Goal: Task Accomplishment & Management: Manage account settings

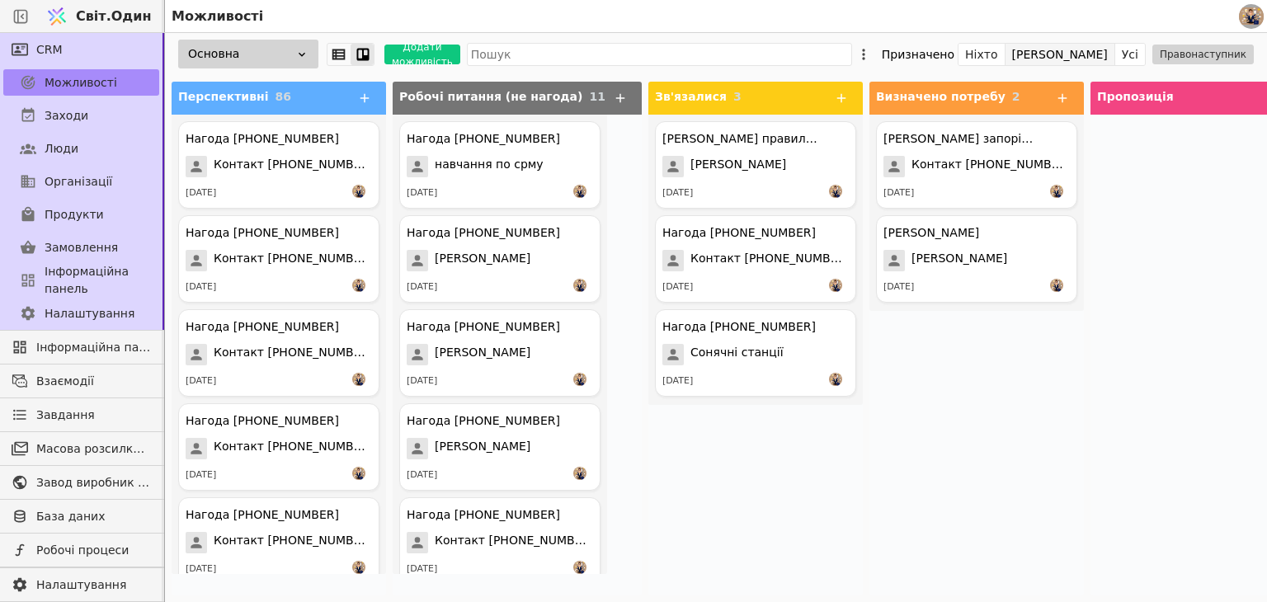
click at [1110, 47] on button "[PERSON_NAME]" at bounding box center [1061, 54] width 110 height 23
click at [1108, 50] on font "[PERSON_NAME]" at bounding box center [1060, 54] width 96 height 13
click at [370, 95] on icon at bounding box center [364, 98] width 15 height 15
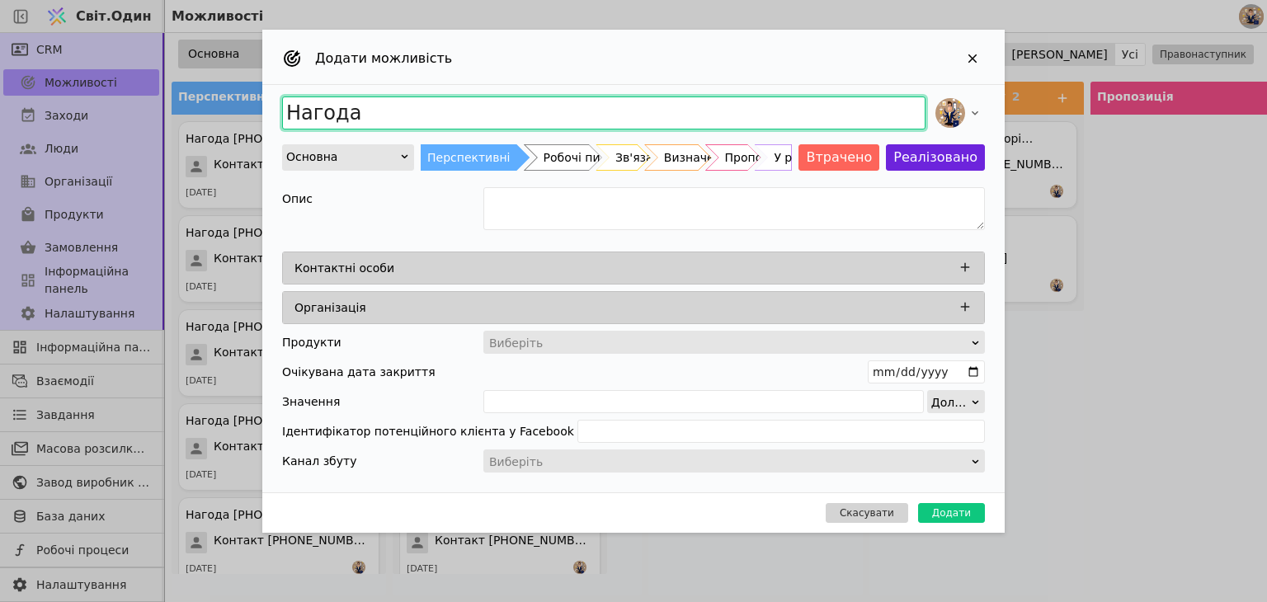
drag, startPoint x: 356, startPoint y: 113, endPoint x: 0, endPoint y: 55, distance: 361.1
click at [0, 55] on div "Додати можливість Нагода Основна Перспективні Робочі питання (не нагода) Зв'яза…" at bounding box center [633, 301] width 1267 height 602
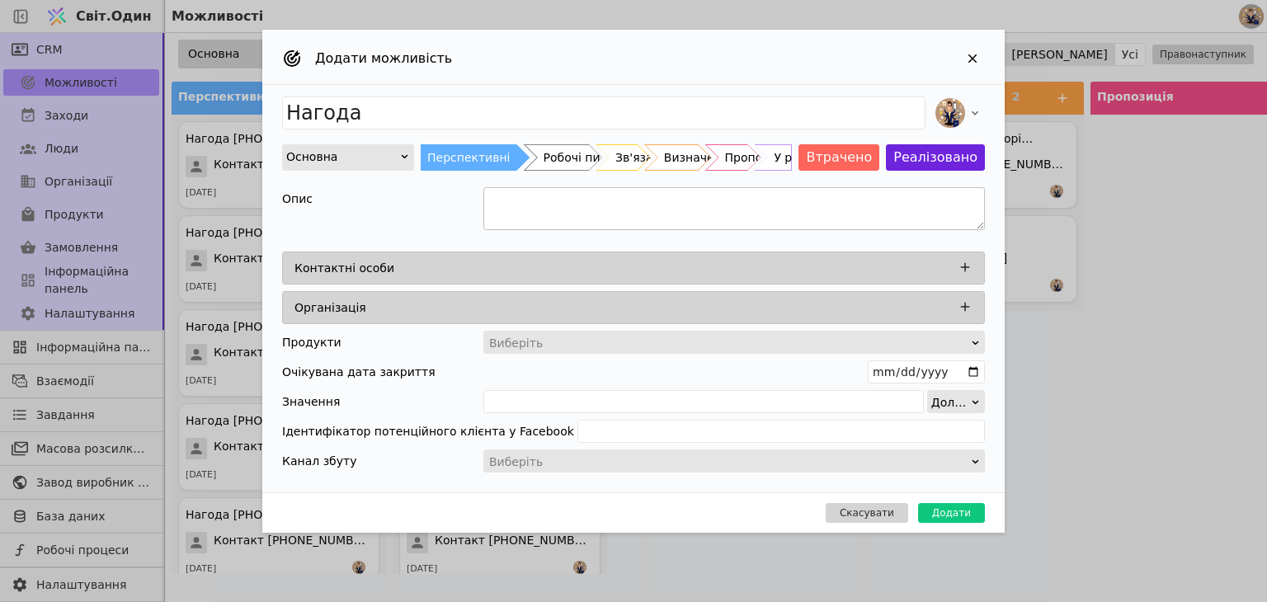
click at [802, 205] on textarea "Додати можливість" at bounding box center [735, 208] width 502 height 43
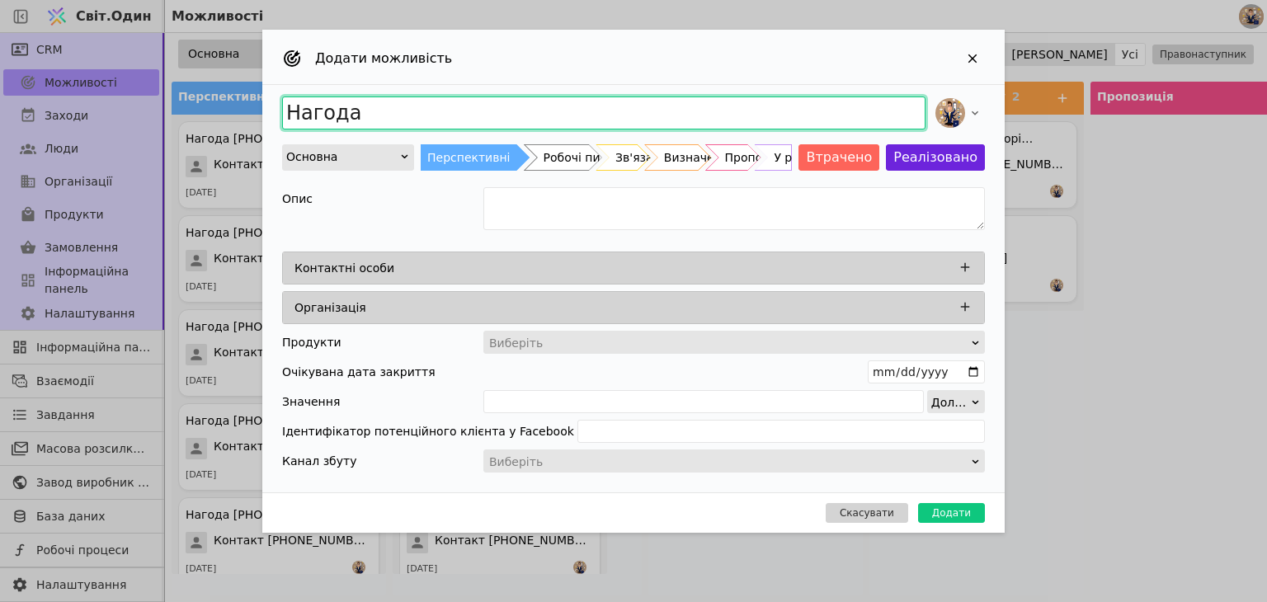
drag, startPoint x: 373, startPoint y: 116, endPoint x: 237, endPoint y: 107, distance: 136.4
click at [237, 107] on div "Додати можливість Нагода Основна Перспективні Робочі питання (не нагода) Зв'яза…" at bounding box center [633, 301] width 1267 height 602
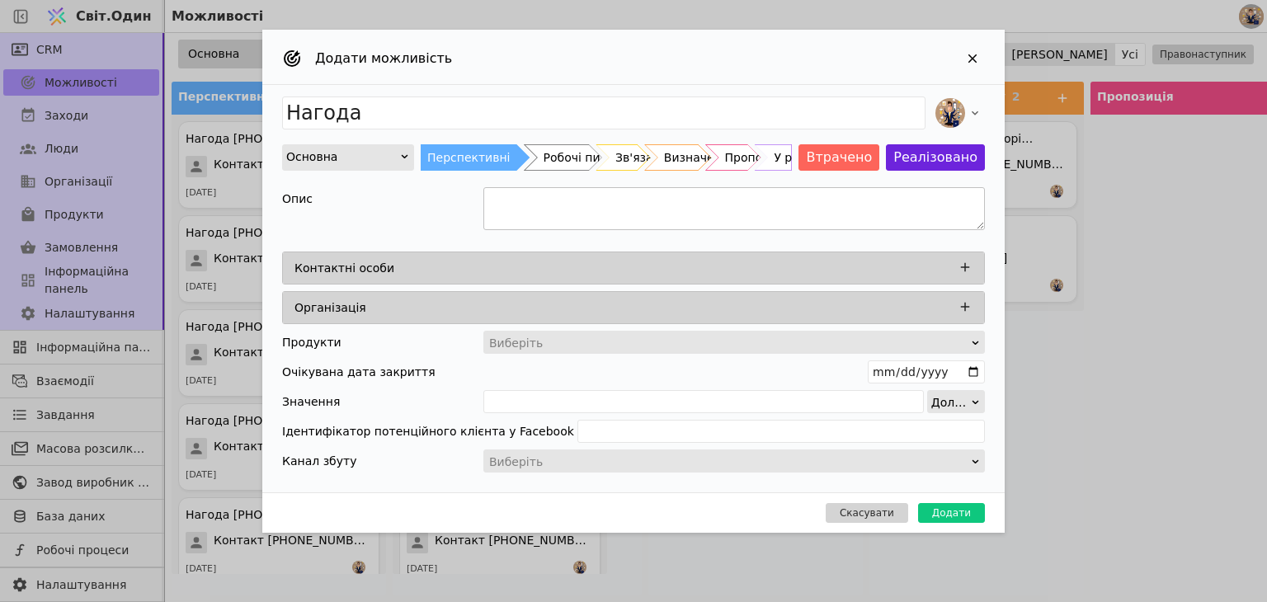
click at [529, 215] on textarea "Додати можливість" at bounding box center [735, 208] width 502 height 43
type textarea "R"
click at [528, 210] on textarea "Додати можливість" at bounding box center [735, 208] width 502 height 43
type textarea "Конструкції під наземні сонячні станції"
click at [965, 263] on icon "Додати можливість" at bounding box center [965, 267] width 9 height 9
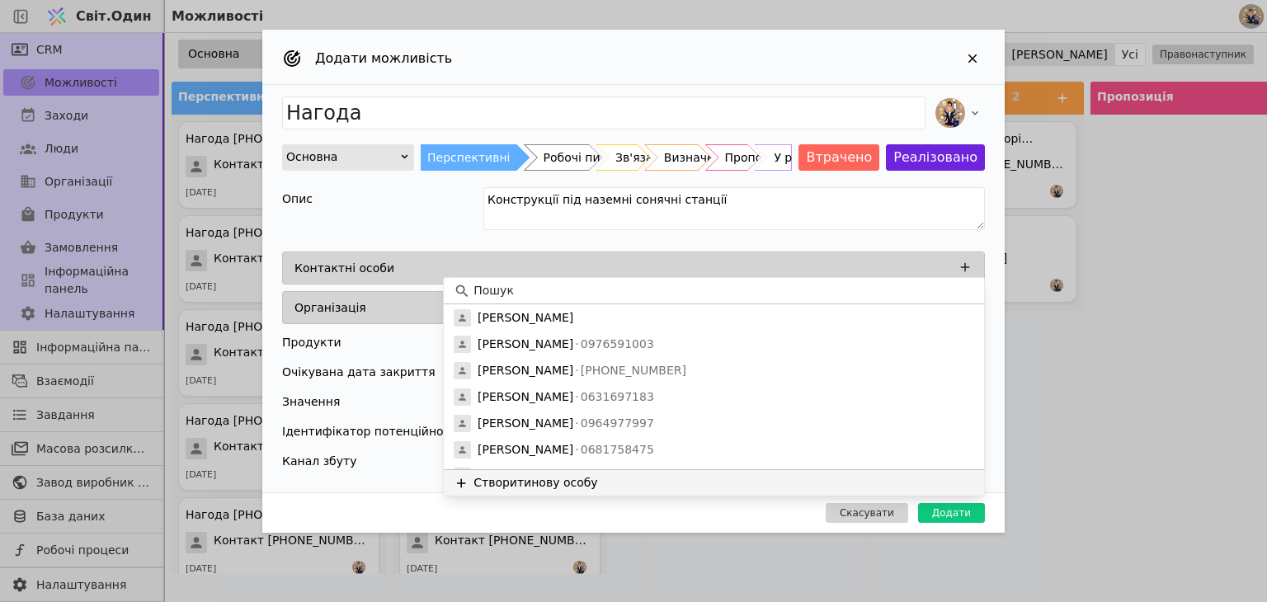
click at [515, 479] on font "Створити" at bounding box center [503, 482] width 58 height 13
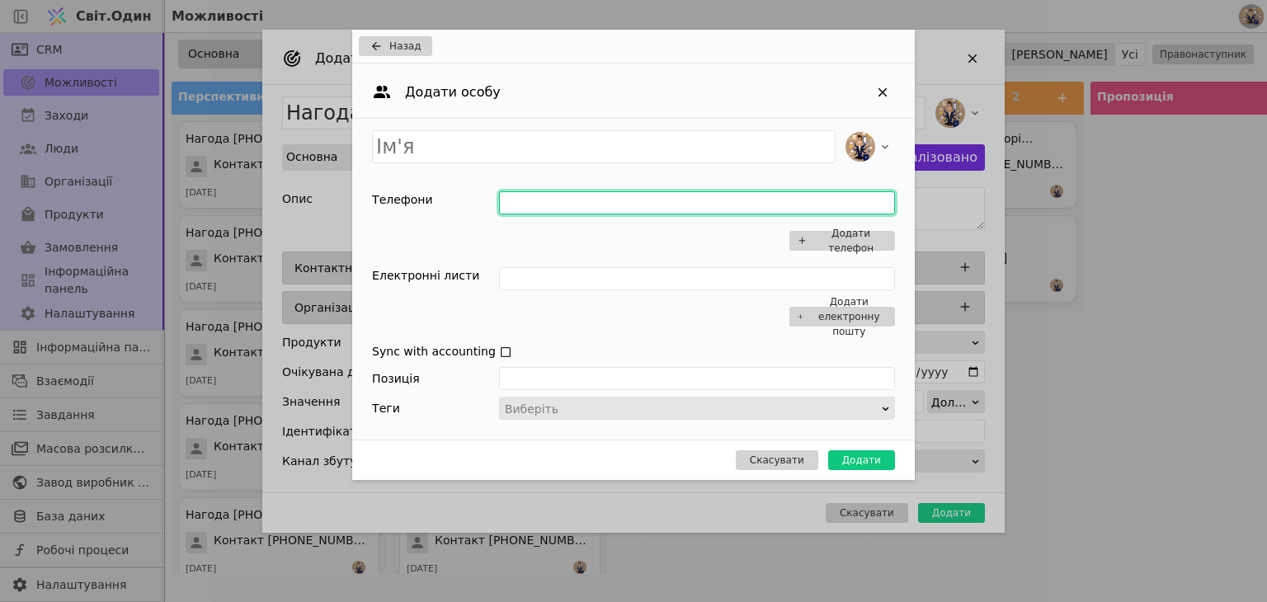
click at [541, 204] on input "Додати можливість" at bounding box center [697, 202] width 396 height 23
type input "0937078839"
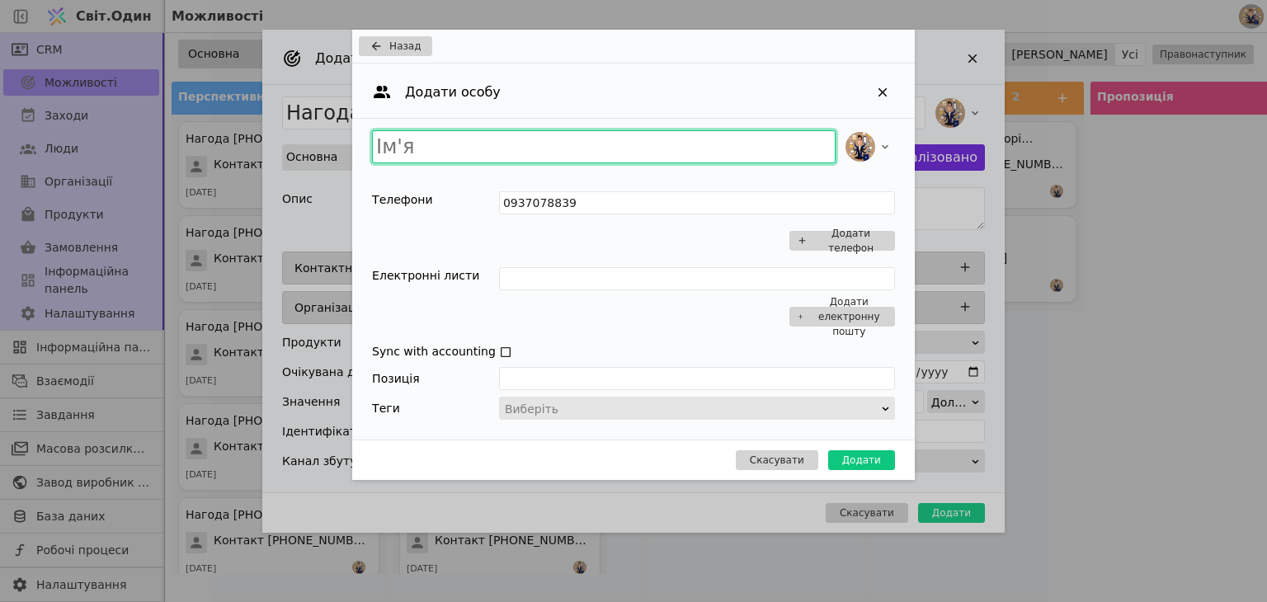
click at [554, 153] on input "Додати можливість" at bounding box center [604, 146] width 464 height 33
type input "[PERSON_NAME]"
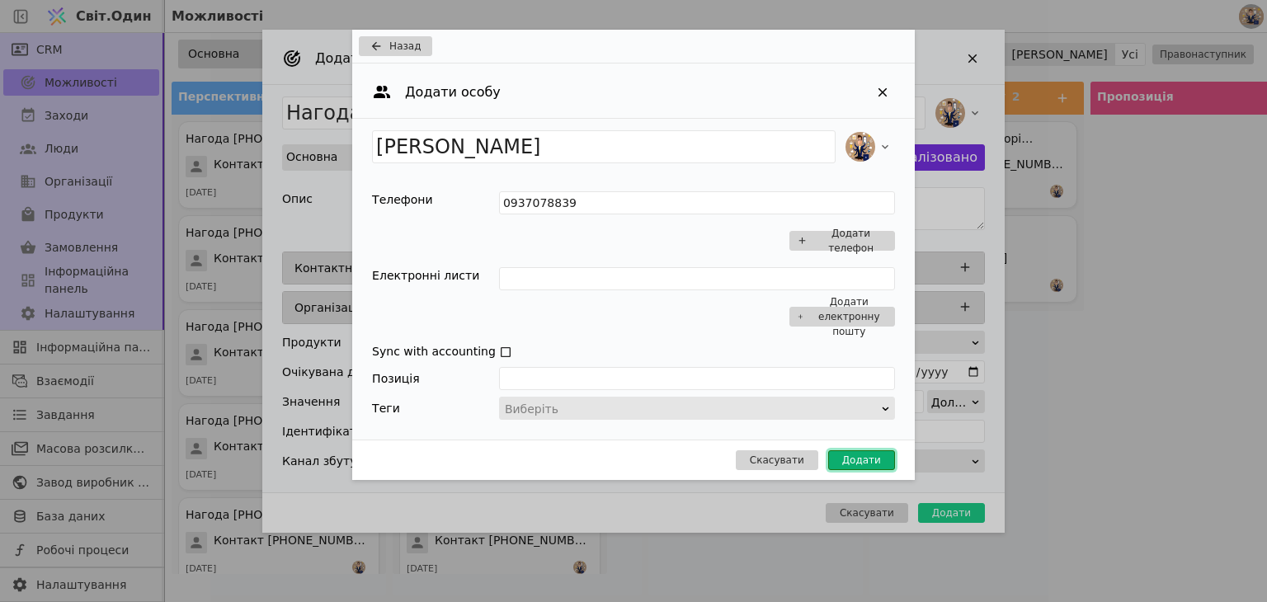
drag, startPoint x: 875, startPoint y: 467, endPoint x: 583, endPoint y: 323, distance: 325.1
click at [876, 467] on button "Додати" at bounding box center [861, 461] width 67 height 20
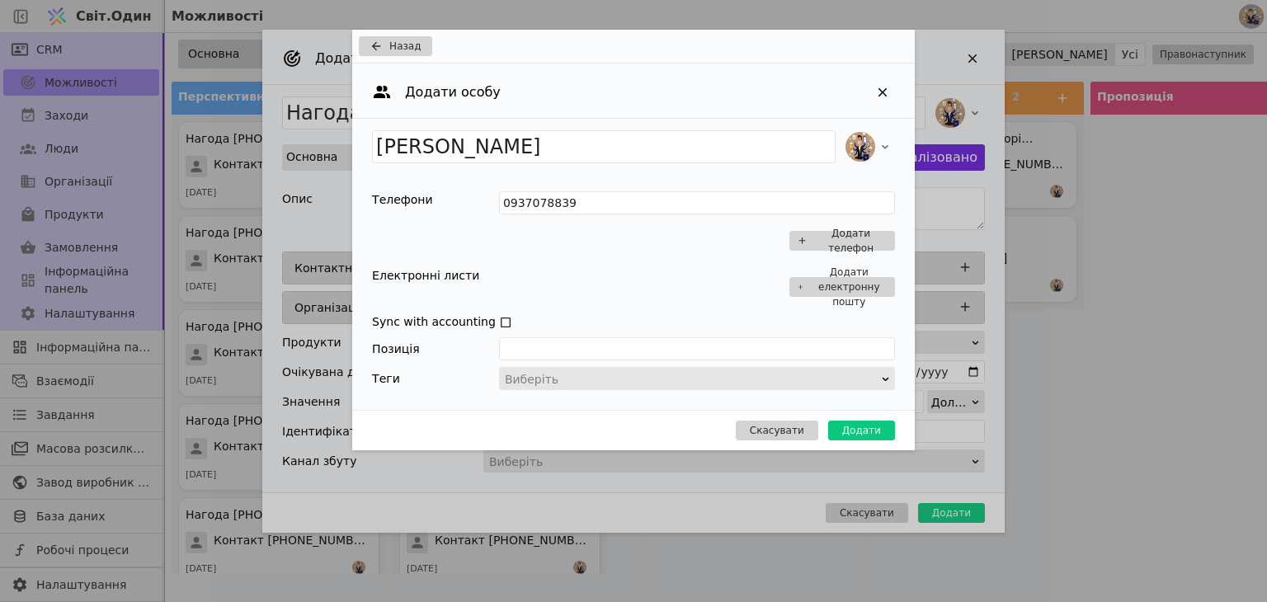
type input "Нагода [PERSON_NAME]"
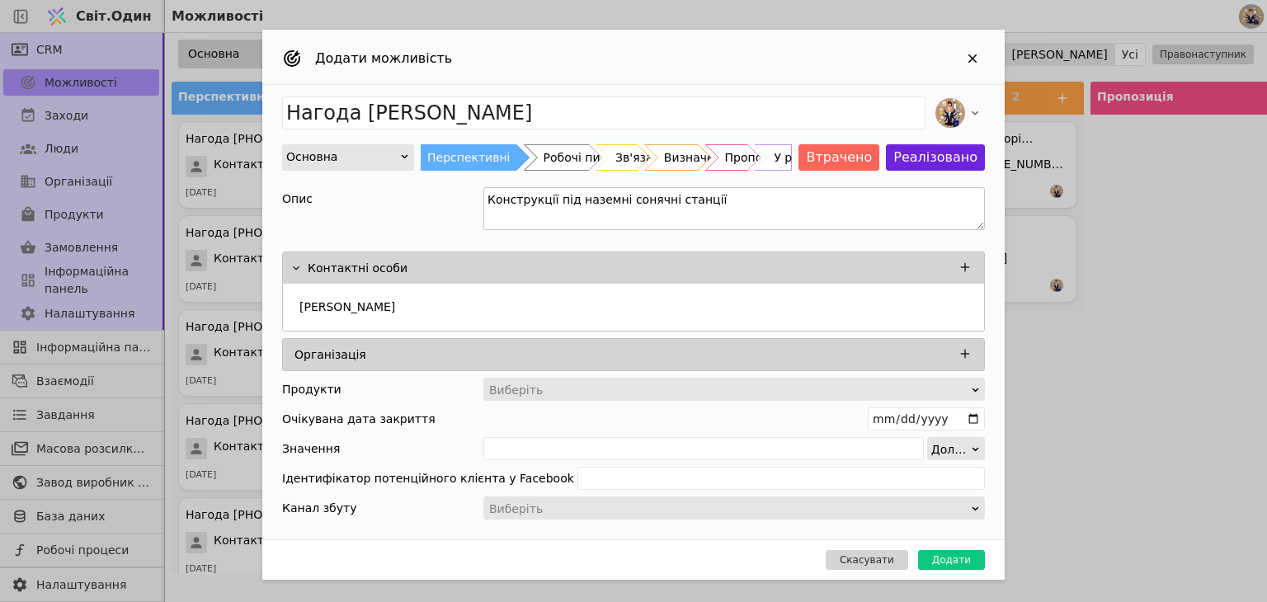
click at [753, 210] on textarea "Конструкції під наземні сонячні станції" at bounding box center [735, 208] width 502 height 43
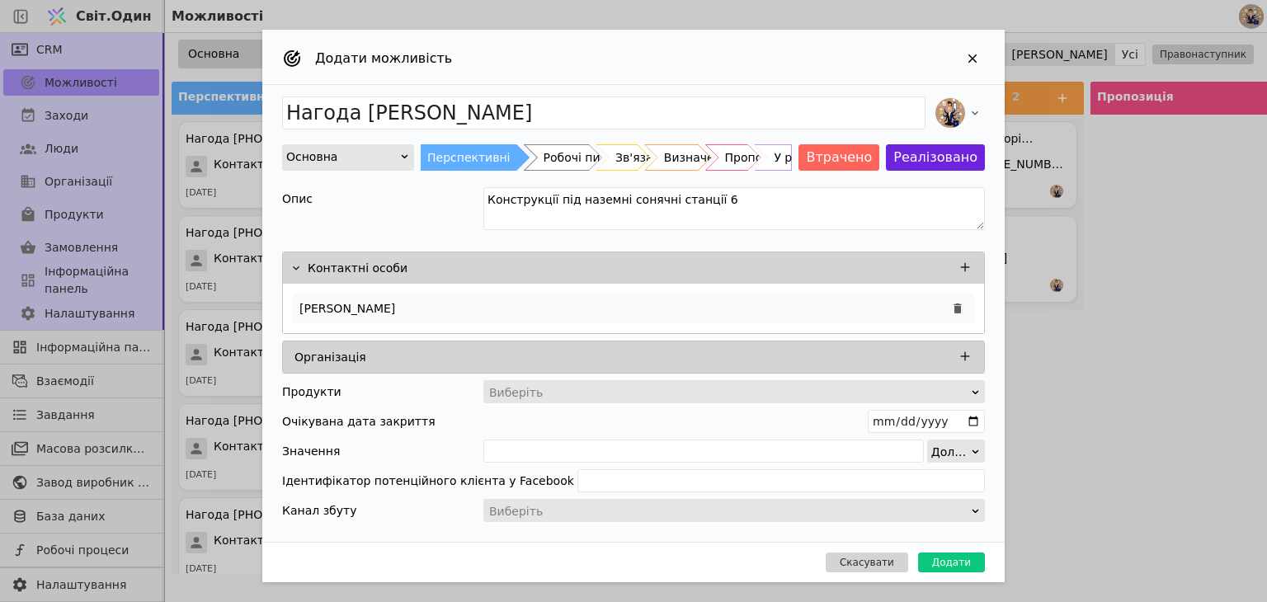
click at [774, 299] on div "[PERSON_NAME]" at bounding box center [634, 309] width 682 height 30
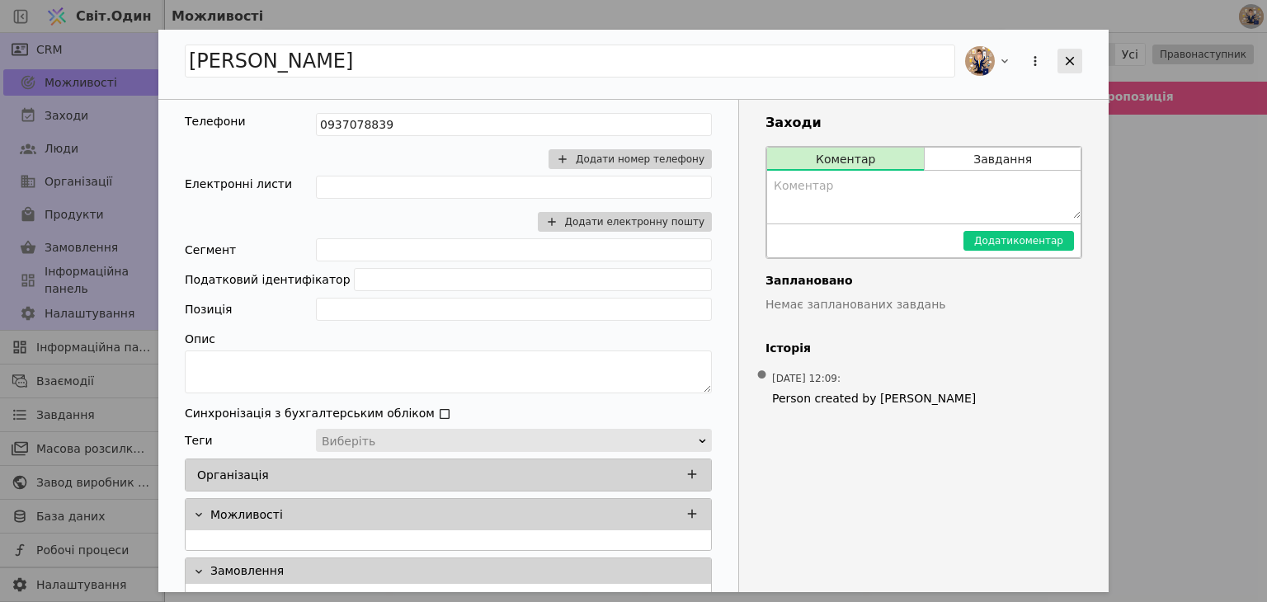
click at [1069, 59] on icon "Додати можливість" at bounding box center [1070, 61] width 15 height 15
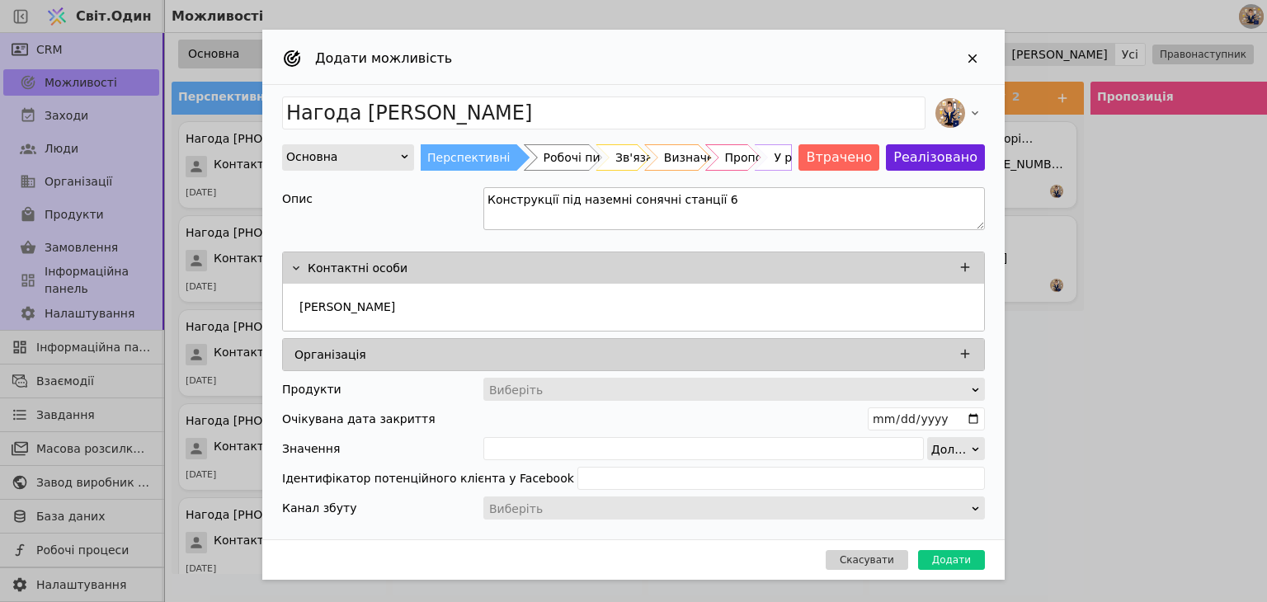
click at [738, 196] on textarea "Конструкції під наземні сонячні станції 6" at bounding box center [735, 208] width 502 height 43
type textarea "Конструкції під наземні сонячні станції 4"
drag, startPoint x: 949, startPoint y: 554, endPoint x: 571, endPoint y: 428, distance: 398.4
click at [949, 554] on font "Додати" at bounding box center [951, 560] width 39 height 12
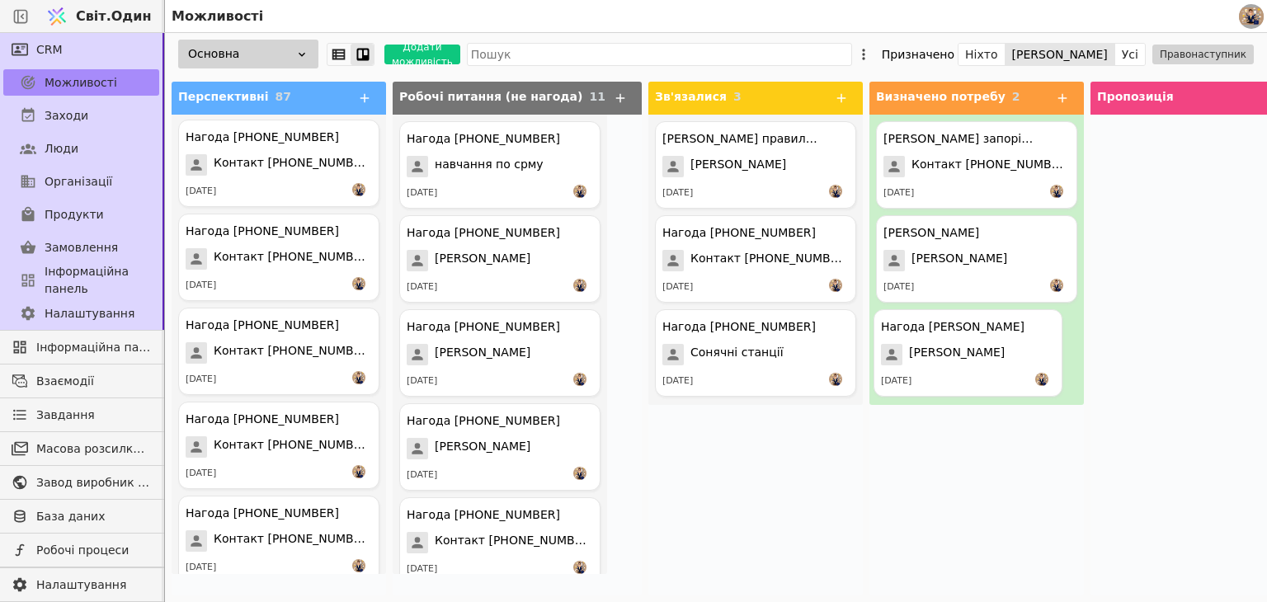
drag, startPoint x: 299, startPoint y: 162, endPoint x: 995, endPoint y: 347, distance: 720.5
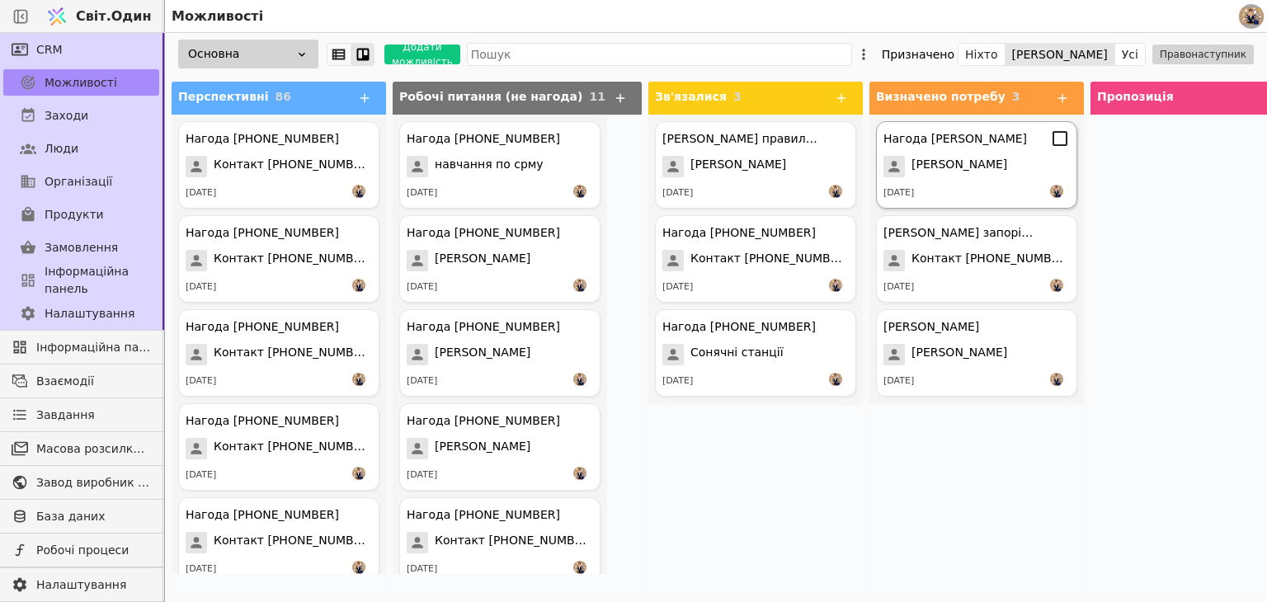
click at [993, 153] on div "Нагода [PERSON_NAME] [PERSON_NAME] [DATE]" at bounding box center [976, 164] width 201 height 87
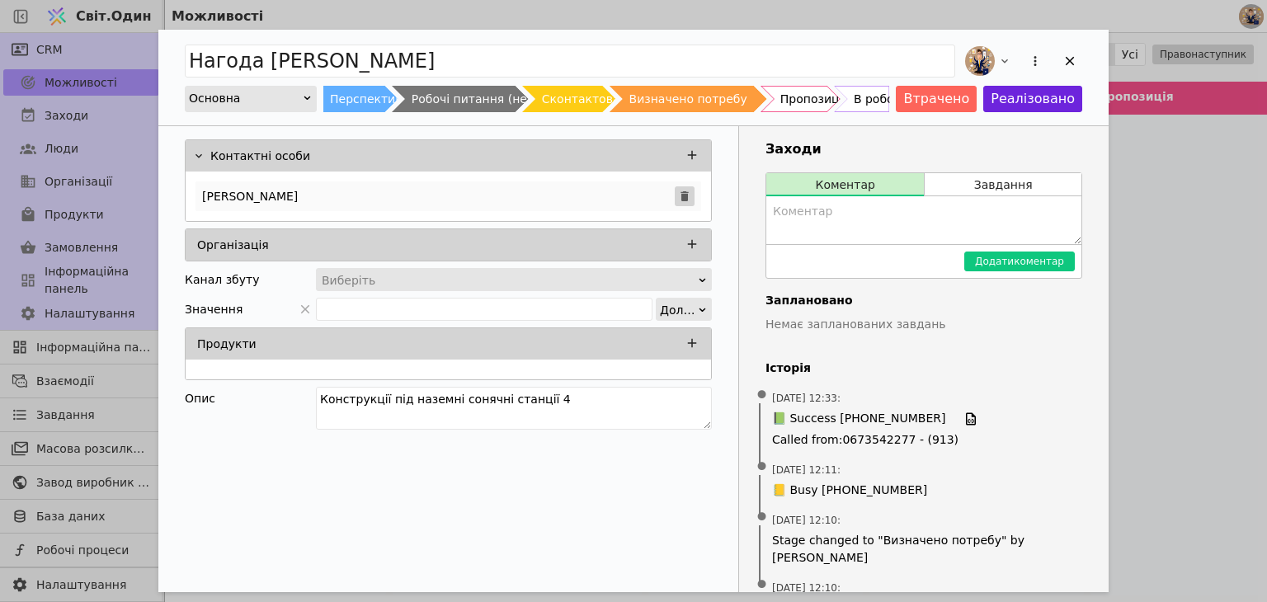
click at [687, 192] on icon "Додати можливість" at bounding box center [684, 196] width 7 height 10
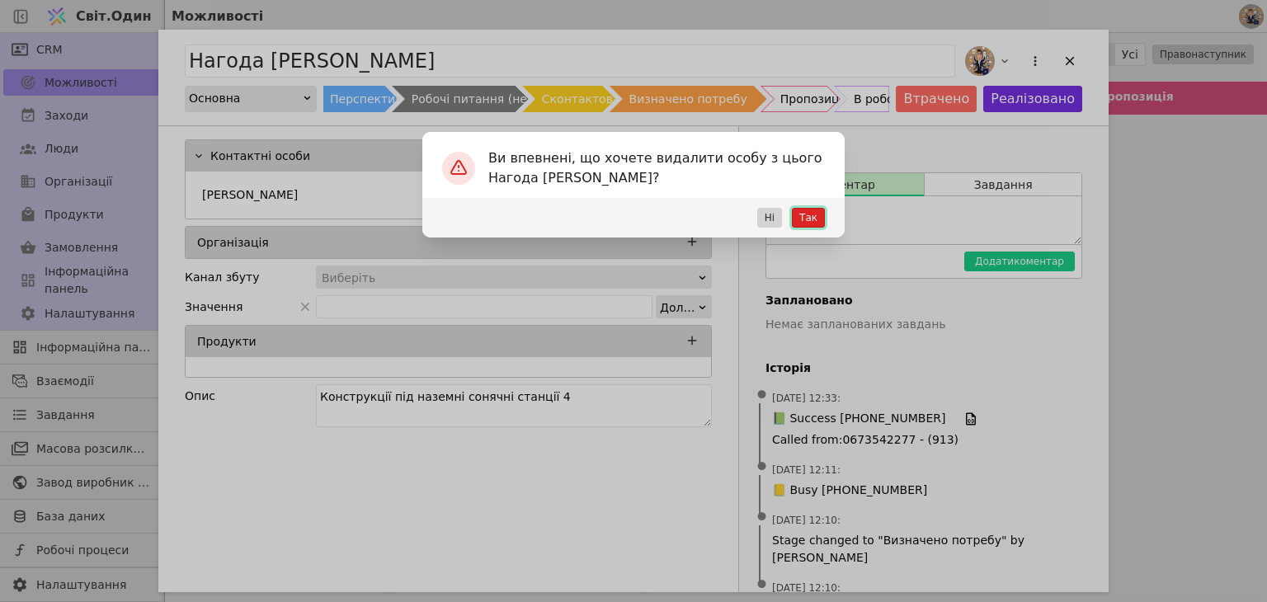
click at [814, 217] on font "Так" at bounding box center [809, 218] width 18 height 12
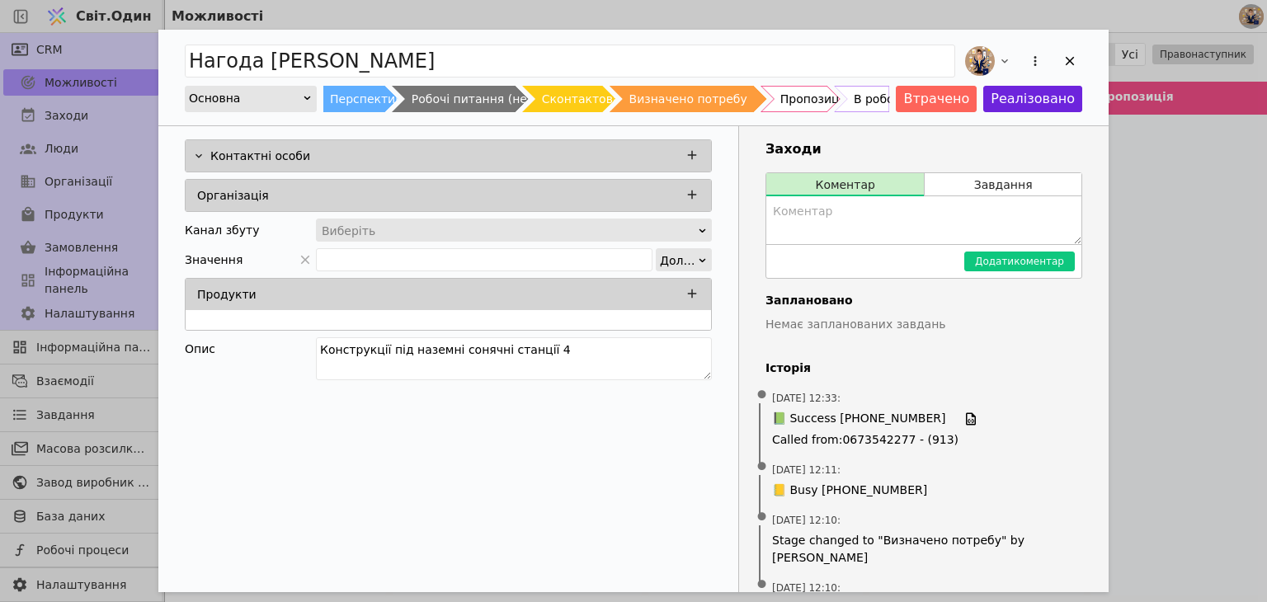
click at [278, 95] on div "Основна" at bounding box center [245, 98] width 113 height 23
click at [1040, 58] on icon "Додати можливість" at bounding box center [1035, 61] width 15 height 15
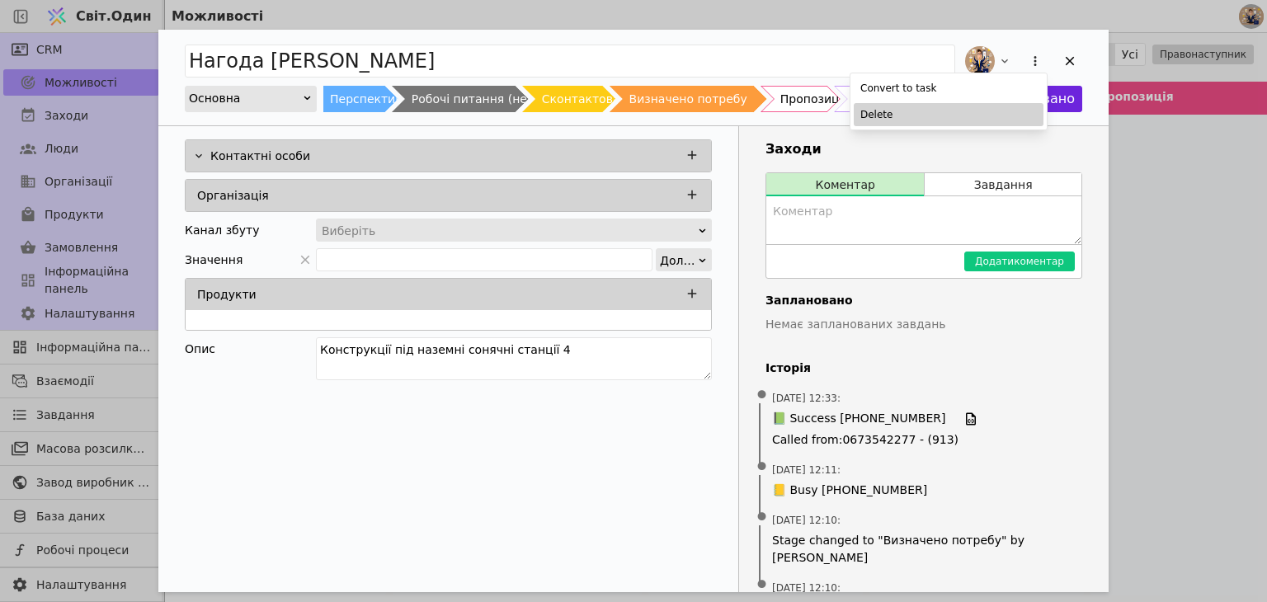
click at [941, 117] on div "Delete" at bounding box center [949, 114] width 190 height 23
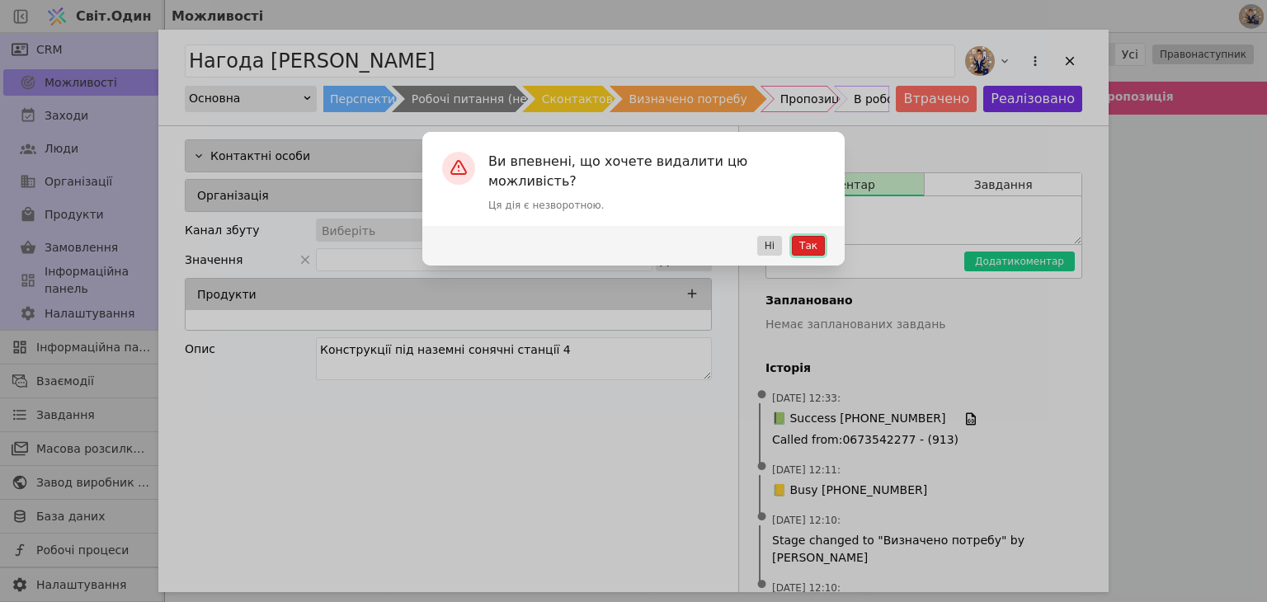
click at [811, 240] on font "Так" at bounding box center [809, 246] width 18 height 12
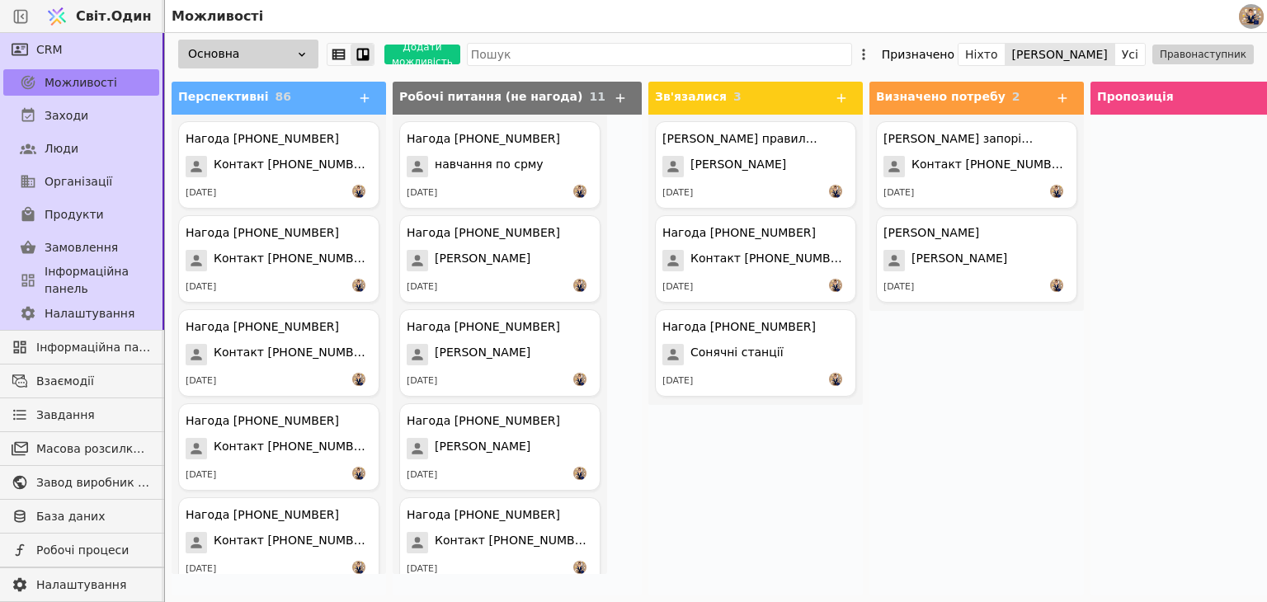
click at [870, 441] on div "[PERSON_NAME] запоріжжя Контакт [PHONE_NUMBER] [DATE] [PERSON_NAME] [PERSON_NAM…" at bounding box center [977, 355] width 215 height 481
